Goal: Information Seeking & Learning: Learn about a topic

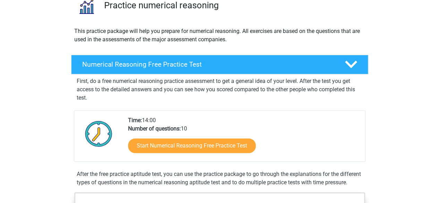
scroll to position [65, 0]
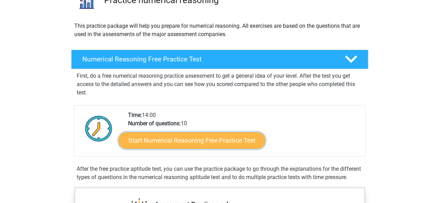
click at [175, 139] on link "Start Numerical Reasoning Free Practice Test" at bounding box center [191, 140] width 147 height 17
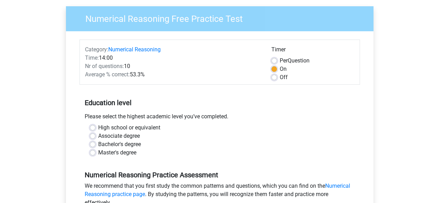
scroll to position [51, 0]
click at [96, 145] on div "Bachelor's degree" at bounding box center [219, 144] width 259 height 8
click at [98, 143] on label "Bachelor's degree" at bounding box center [119, 144] width 43 height 8
click at [92, 143] on input "Bachelor's degree" at bounding box center [93, 143] width 6 height 7
radio input "true"
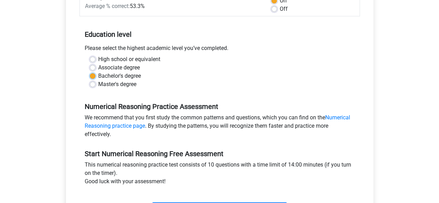
scroll to position [116, 0]
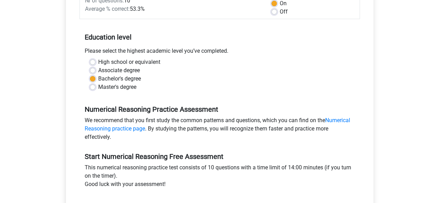
click at [98, 64] on label "High school or equivalent" at bounding box center [129, 62] width 62 height 8
click at [94, 64] on input "High school or equivalent" at bounding box center [93, 61] width 6 height 7
radio input "true"
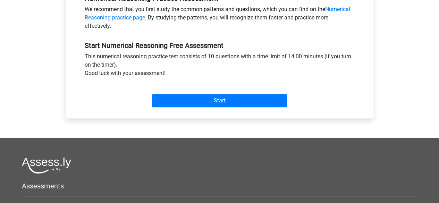
scroll to position [228, 0]
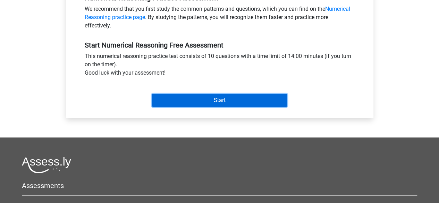
click at [197, 101] on input "Start" at bounding box center [219, 100] width 135 height 13
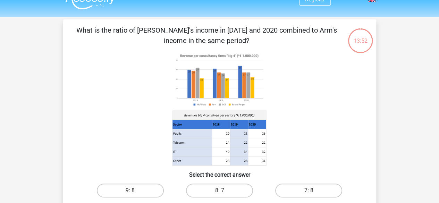
scroll to position [13, 0]
click at [202, 187] on label "8: 7" at bounding box center [219, 190] width 67 height 14
click at [219, 190] on input "8: 7" at bounding box center [221, 192] width 5 height 5
radio input "true"
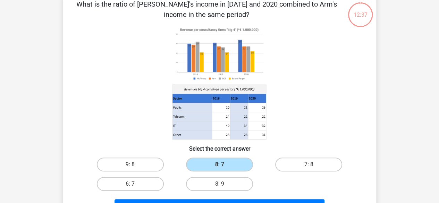
scroll to position [77, 0]
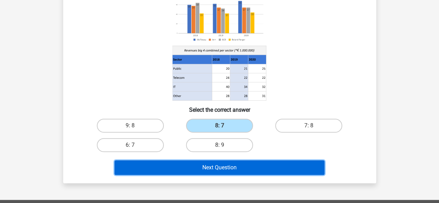
click at [281, 162] on button "Next Question" at bounding box center [219, 167] width 210 height 15
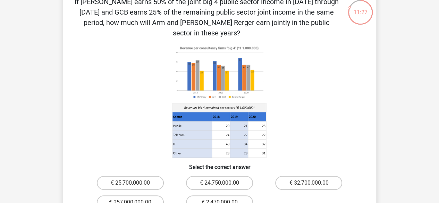
scroll to position [43, 0]
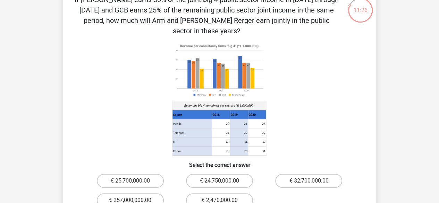
click at [228, 171] on div "€ 24,750,000.00" at bounding box center [219, 180] width 89 height 19
click at [228, 174] on label "€ 24,750,000.00" at bounding box center [219, 181] width 67 height 14
click at [224, 181] on input "€ 24,750,000.00" at bounding box center [221, 183] width 5 height 5
radio input "true"
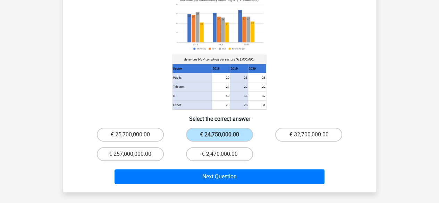
scroll to position [91, 0]
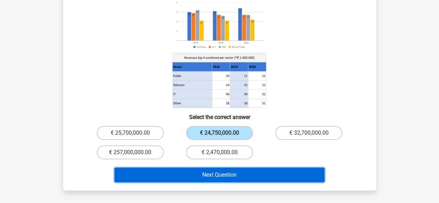
click at [256, 168] on button "Next Question" at bounding box center [219, 175] width 210 height 15
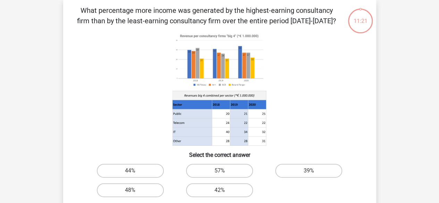
scroll to position [32, 0]
click at [153, 164] on label "44%" at bounding box center [130, 171] width 67 height 14
click at [135, 171] on input "44%" at bounding box center [132, 173] width 5 height 5
radio input "true"
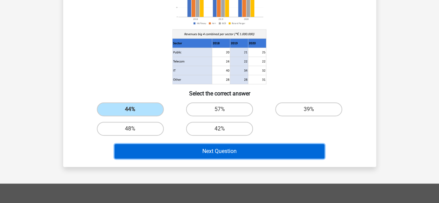
click at [223, 154] on button "Next Question" at bounding box center [219, 151] width 210 height 15
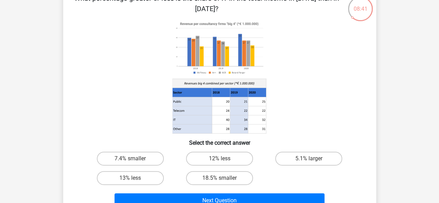
scroll to position [45, 0]
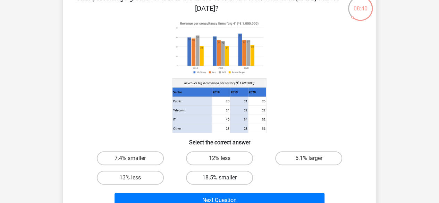
click at [216, 174] on label "18.5% smaller" at bounding box center [219, 178] width 67 height 14
click at [219, 178] on input "18.5% smaller" at bounding box center [221, 180] width 5 height 5
radio input "true"
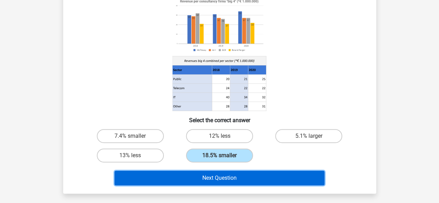
click at [249, 173] on button "Next Question" at bounding box center [219, 178] width 210 height 15
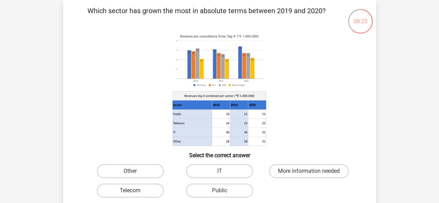
scroll to position [57, 0]
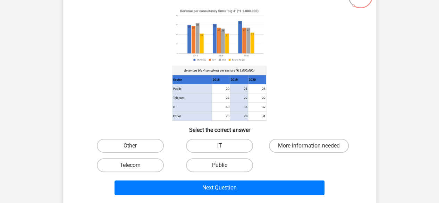
click at [230, 164] on label "Public" at bounding box center [219, 165] width 67 height 14
click at [224, 165] on input "Public" at bounding box center [221, 167] width 5 height 5
radio input "true"
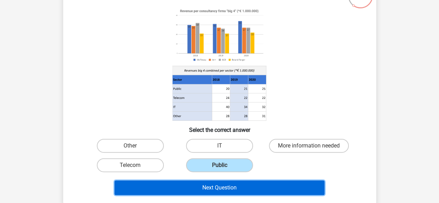
click at [225, 186] on button "Next Question" at bounding box center [219, 187] width 210 height 15
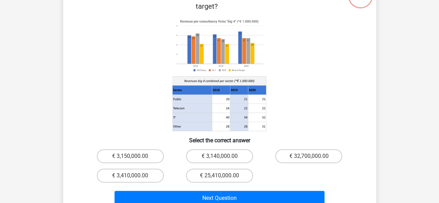
scroll to position [32, 0]
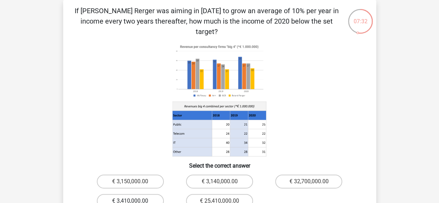
click at [147, 194] on label "€ 3,410,000.00" at bounding box center [130, 201] width 67 height 14
click at [135, 201] on input "€ 3,410,000.00" at bounding box center [132, 203] width 5 height 5
radio input "true"
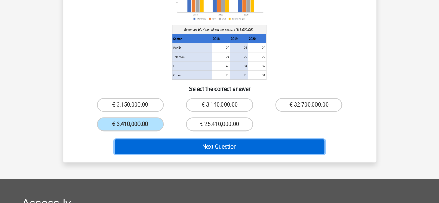
click at [210, 139] on button "Next Question" at bounding box center [219, 146] width 210 height 15
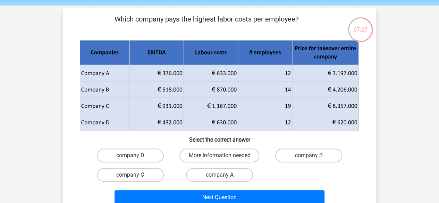
scroll to position [26, 0]
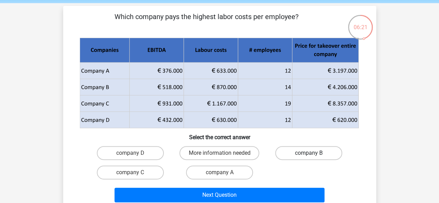
click at [297, 149] on label "company B" at bounding box center [308, 153] width 67 height 14
click at [309, 153] on input "company B" at bounding box center [311, 155] width 5 height 5
radio input "true"
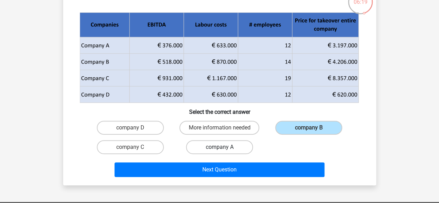
scroll to position [52, 0]
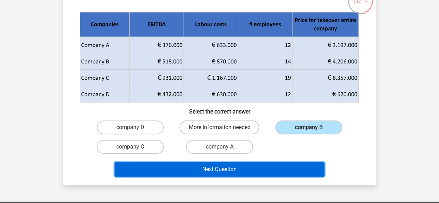
click at [248, 169] on button "Next Question" at bounding box center [219, 169] width 210 height 15
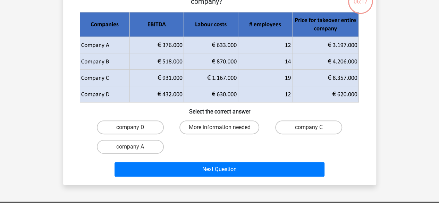
scroll to position [32, 0]
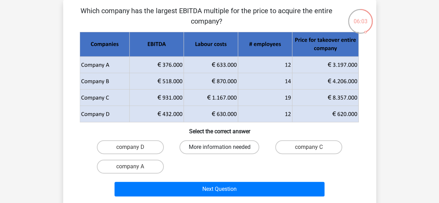
click at [211, 147] on label "More information needed" at bounding box center [219, 147] width 80 height 14
click at [219, 147] on input "More information needed" at bounding box center [221, 149] width 5 height 5
radio input "true"
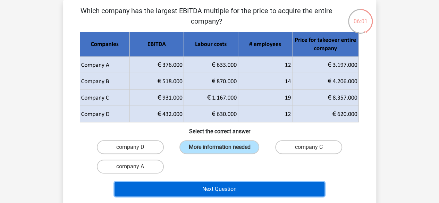
click at [211, 188] on button "Next Question" at bounding box center [219, 189] width 210 height 15
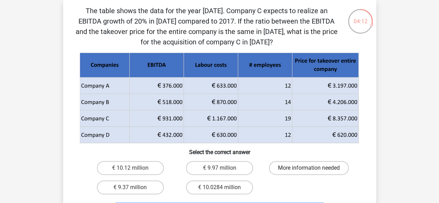
click at [291, 166] on label "More information needed" at bounding box center [309, 168] width 80 height 14
click at [309, 168] on input "More information needed" at bounding box center [311, 170] width 5 height 5
radio input "true"
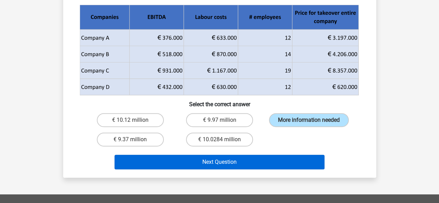
scroll to position [80, 0]
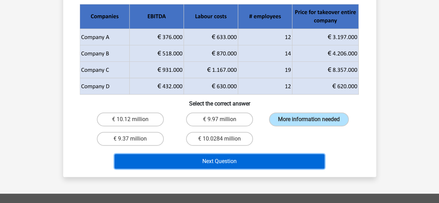
click at [280, 161] on button "Next Question" at bounding box center [219, 161] width 210 height 15
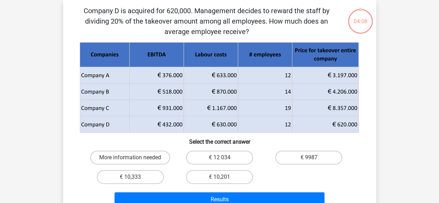
scroll to position [32, 0]
click at [129, 177] on label "€ 10,333" at bounding box center [130, 177] width 67 height 14
click at [130, 177] on input "€ 10,333" at bounding box center [132, 179] width 5 height 5
radio input "true"
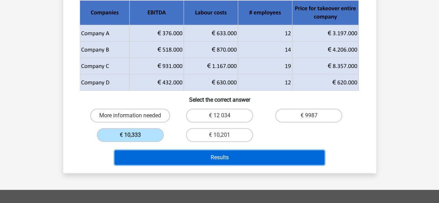
click at [220, 158] on button "Results" at bounding box center [219, 157] width 210 height 15
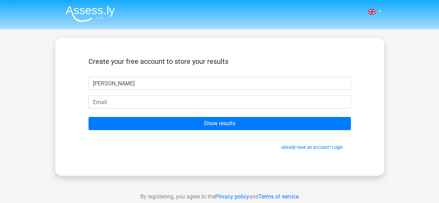
type input "[PERSON_NAME]"
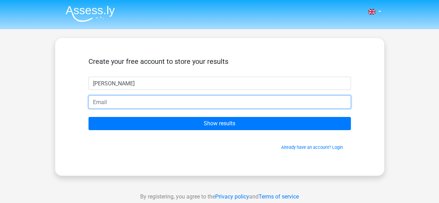
click at [198, 100] on input "email" at bounding box center [219, 101] width 262 height 13
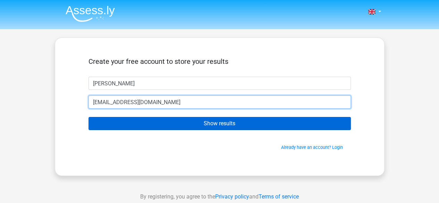
type input "[EMAIL_ADDRESS][DOMAIN_NAME]"
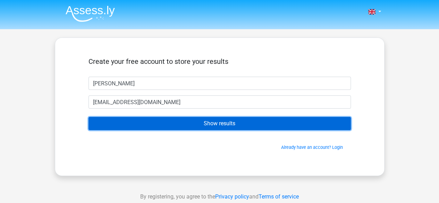
click at [205, 120] on input "Show results" at bounding box center [219, 123] width 262 height 13
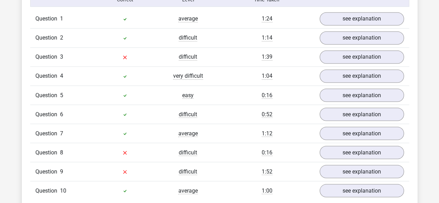
scroll to position [573, 0]
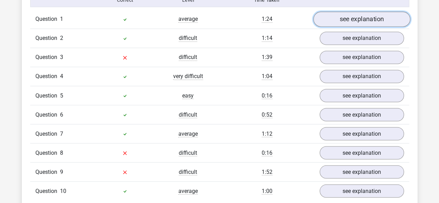
click at [345, 23] on link "see explanation" at bounding box center [361, 19] width 97 height 15
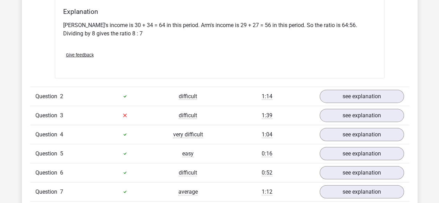
scroll to position [789, 0]
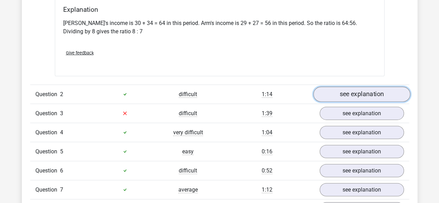
click at [345, 90] on link "see explanation" at bounding box center [361, 94] width 97 height 15
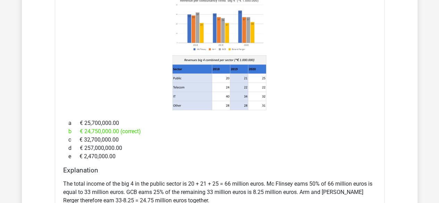
scroll to position [935, 0]
click at [224, 83] on icon at bounding box center [221, 87] width 18 height 9
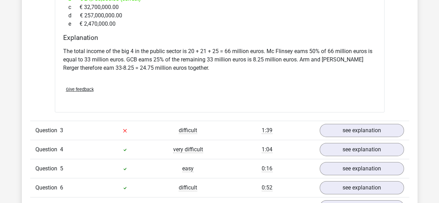
scroll to position [1069, 0]
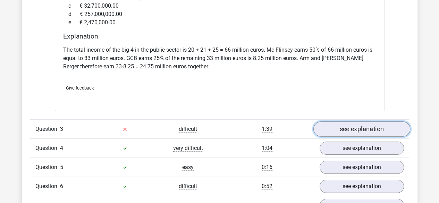
click at [348, 121] on link "see explanation" at bounding box center [361, 128] width 97 height 15
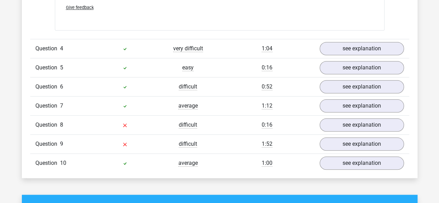
scroll to position [1635, 0]
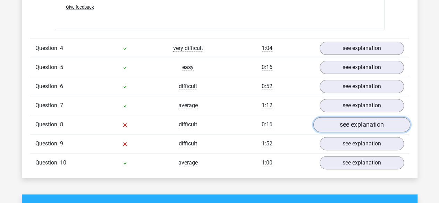
click at [360, 117] on link "see explanation" at bounding box center [361, 124] width 97 height 15
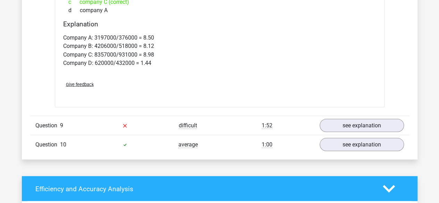
scroll to position [1920, 0]
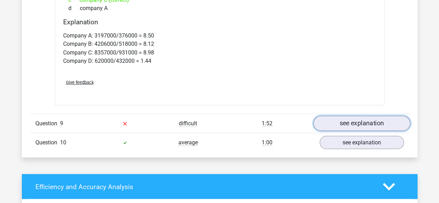
click at [335, 115] on link "see explanation" at bounding box center [361, 122] width 97 height 15
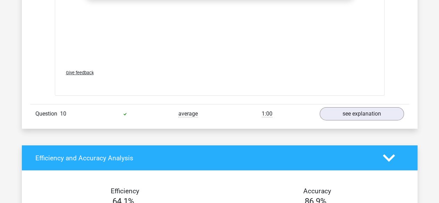
scroll to position [2408, 0]
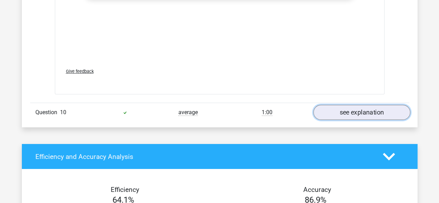
click at [354, 105] on link "see explanation" at bounding box center [361, 112] width 97 height 15
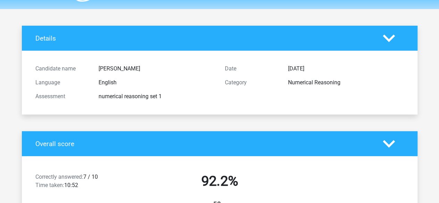
scroll to position [0, 0]
